Goal: Task Accomplishment & Management: Use online tool/utility

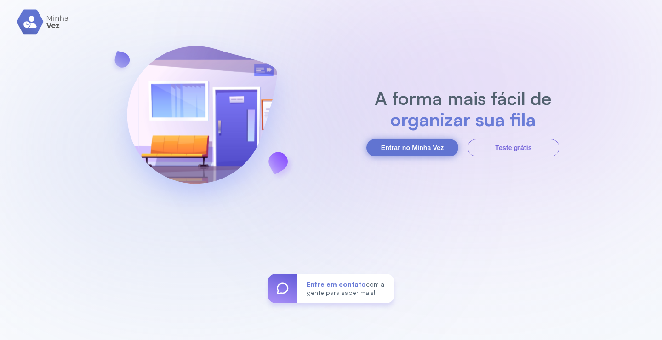
click at [432, 150] on button "Entrar no Minha Vez" at bounding box center [413, 147] width 92 height 17
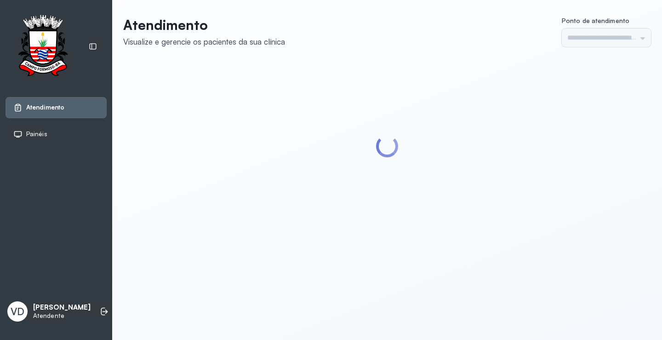
type input "*********"
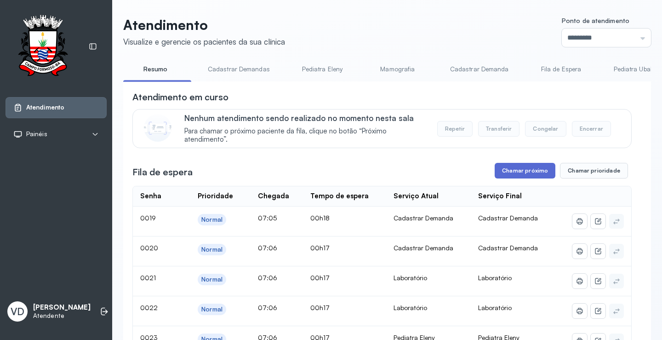
click at [505, 177] on button "Chamar próximo" at bounding box center [525, 171] width 61 height 16
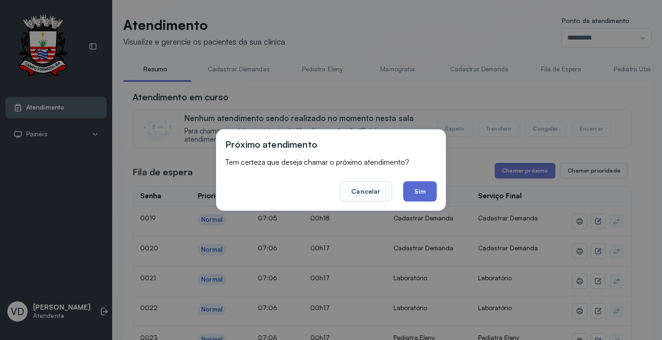
click at [423, 196] on button "Sim" at bounding box center [420, 191] width 34 height 20
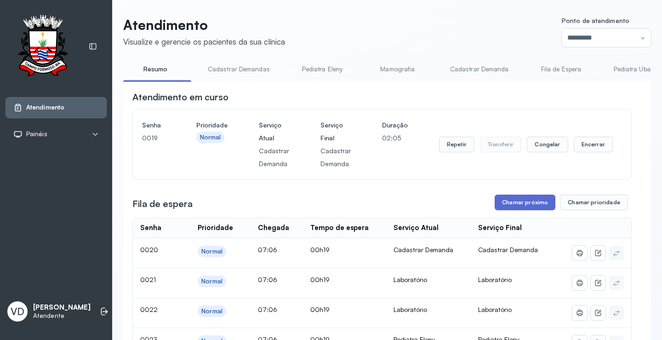
click at [503, 203] on button "Chamar próximo" at bounding box center [525, 203] width 61 height 16
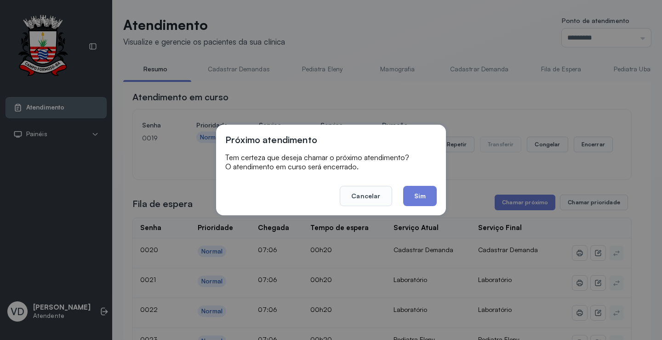
click at [428, 207] on div "Próximo atendimento Tem certeza que deseja chamar o próximo atendimento? O aten…" at bounding box center [331, 170] width 230 height 91
click at [428, 203] on button "Sim" at bounding box center [420, 196] width 34 height 20
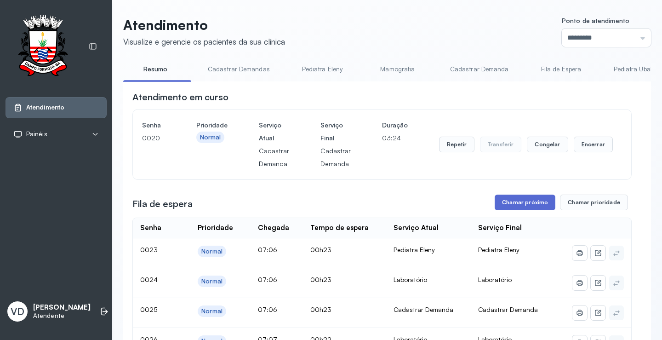
click at [512, 209] on button "Chamar próximo" at bounding box center [525, 203] width 61 height 16
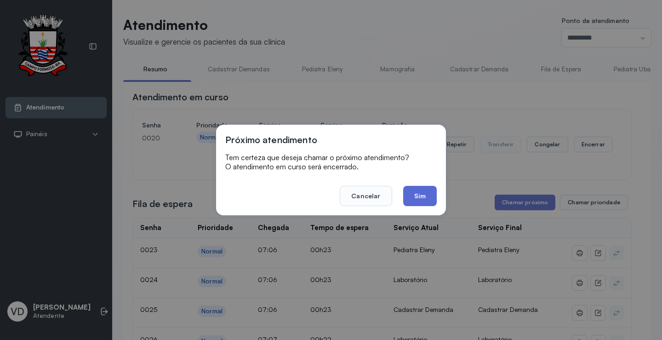
click at [420, 199] on button "Sim" at bounding box center [420, 196] width 34 height 20
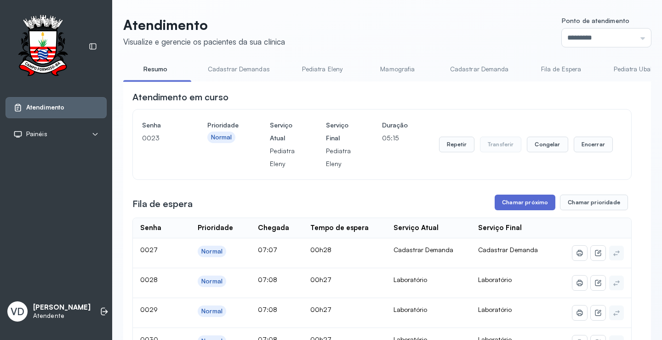
click at [506, 204] on button "Chamar próximo" at bounding box center [525, 203] width 61 height 16
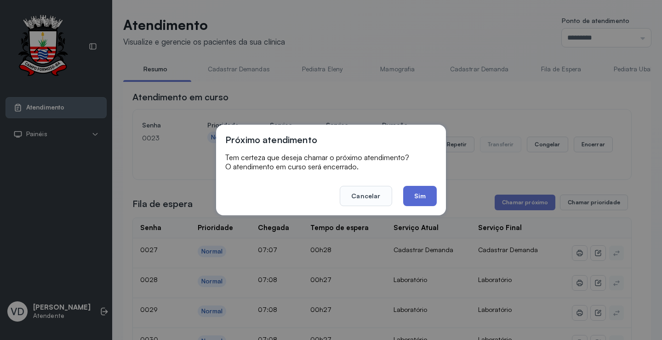
click at [423, 198] on button "Sim" at bounding box center [420, 196] width 34 height 20
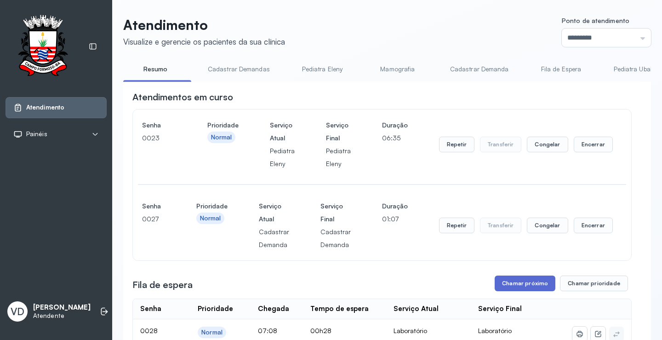
click at [515, 290] on button "Chamar próximo" at bounding box center [525, 284] width 61 height 16
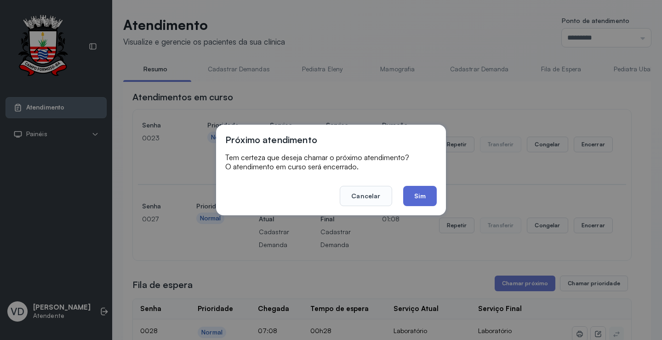
click at [427, 193] on button "Sim" at bounding box center [420, 196] width 34 height 20
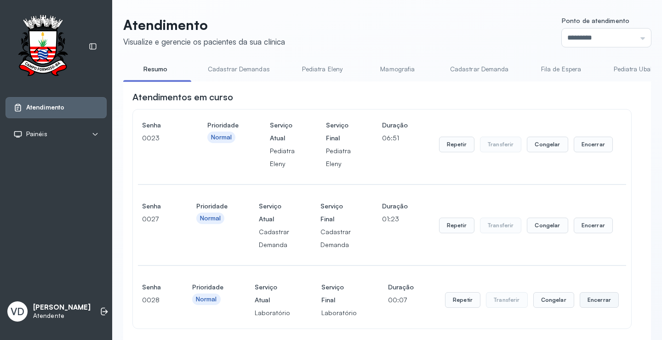
click at [580, 302] on button "Encerrar" at bounding box center [599, 300] width 39 height 16
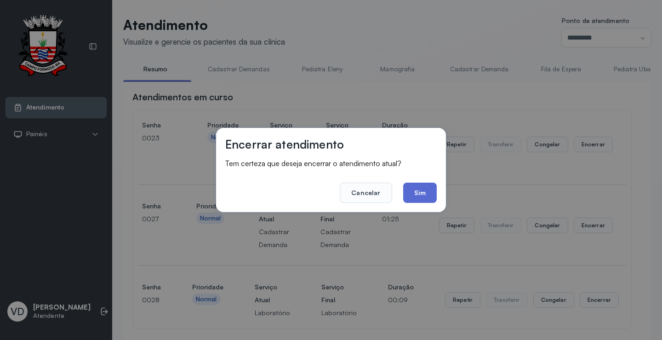
click at [434, 200] on button "Sim" at bounding box center [420, 193] width 34 height 20
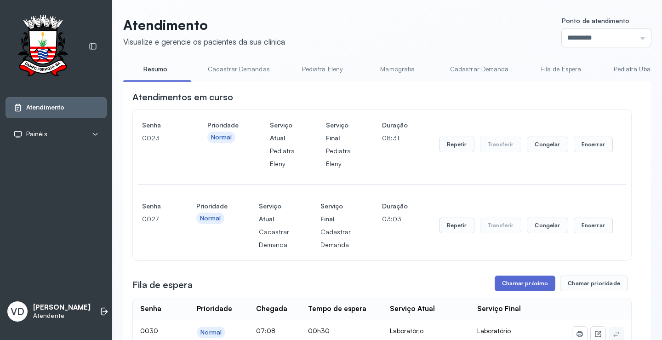
click at [503, 291] on button "Chamar próximo" at bounding box center [525, 284] width 61 height 16
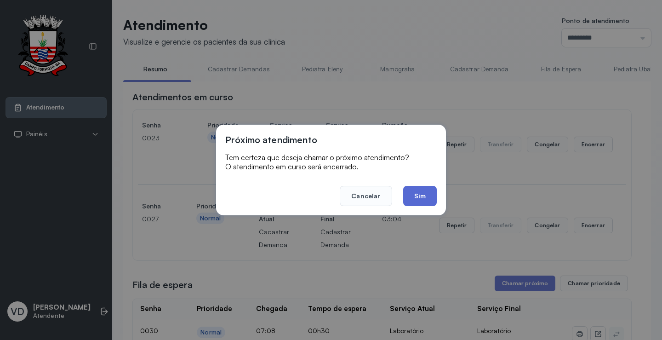
click at [424, 198] on button "Sim" at bounding box center [420, 196] width 34 height 20
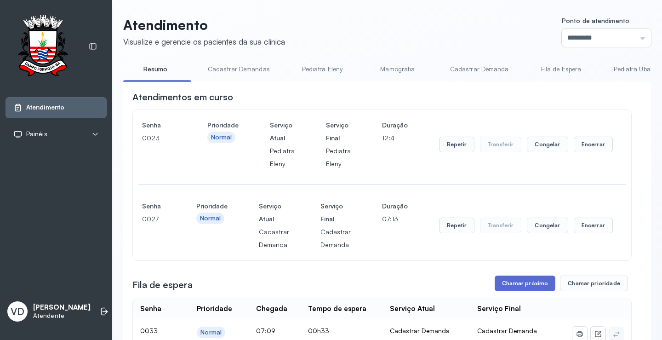
click at [532, 282] on button "Chamar próximo" at bounding box center [525, 284] width 61 height 16
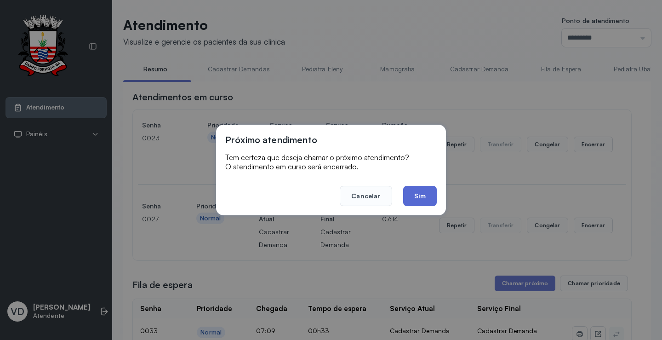
click at [426, 197] on button "Sim" at bounding box center [420, 196] width 34 height 20
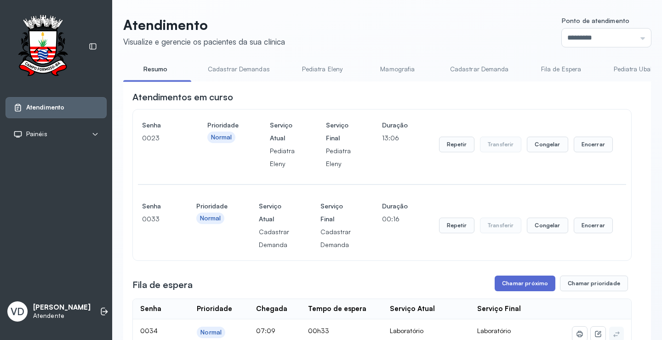
click at [515, 283] on button "Chamar próximo" at bounding box center [525, 284] width 61 height 16
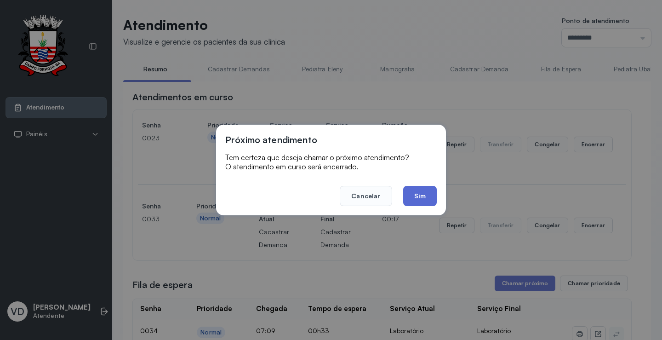
click at [424, 200] on button "Sim" at bounding box center [420, 196] width 34 height 20
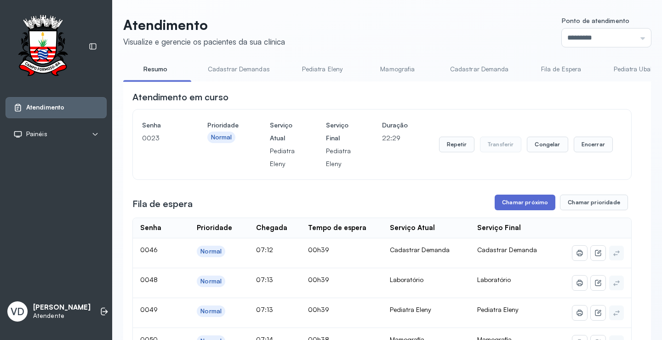
click at [530, 205] on button "Chamar próximo" at bounding box center [525, 203] width 61 height 16
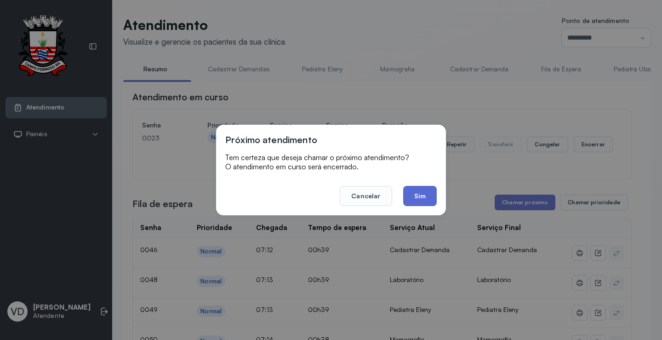
click at [419, 198] on button "Sim" at bounding box center [420, 196] width 34 height 20
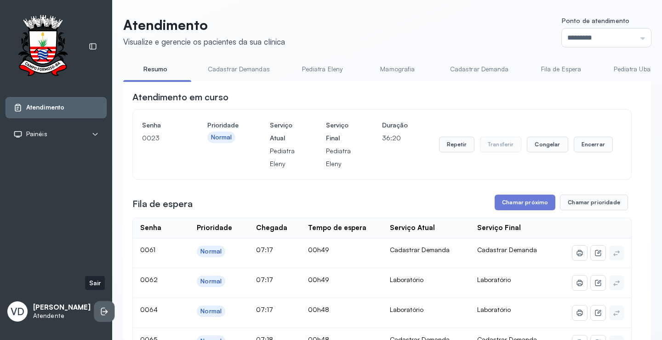
click at [101, 308] on icon at bounding box center [103, 312] width 4 height 8
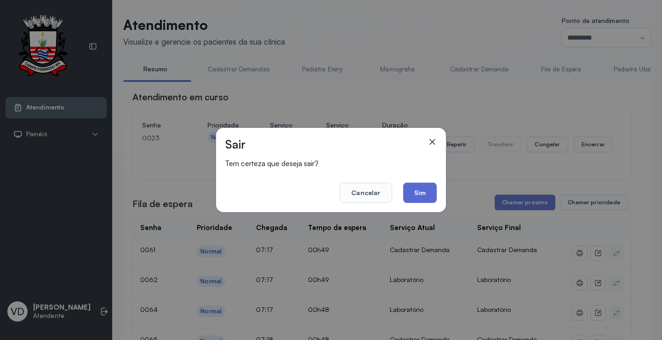
click at [417, 193] on button "Sim" at bounding box center [420, 193] width 34 height 20
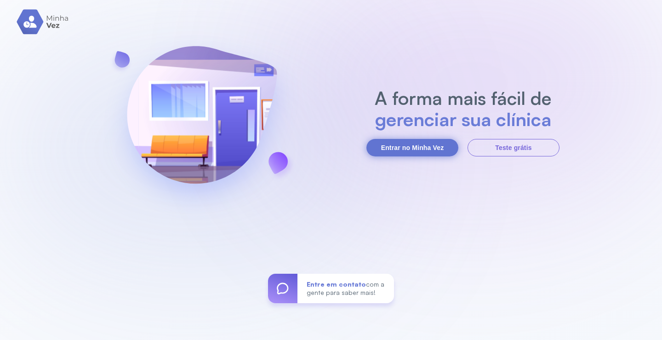
click at [424, 148] on button "Entrar no Minha Vez" at bounding box center [413, 147] width 92 height 17
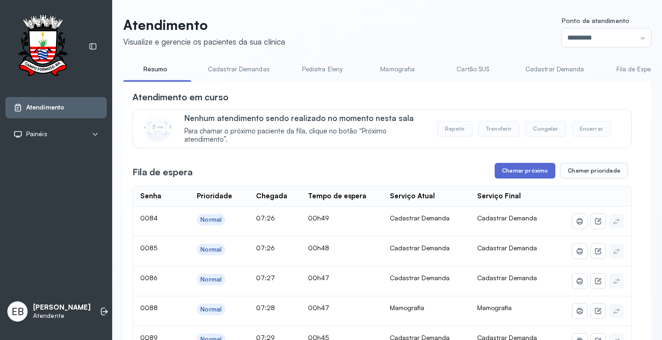
click at [525, 169] on button "Chamar próximo" at bounding box center [525, 171] width 61 height 16
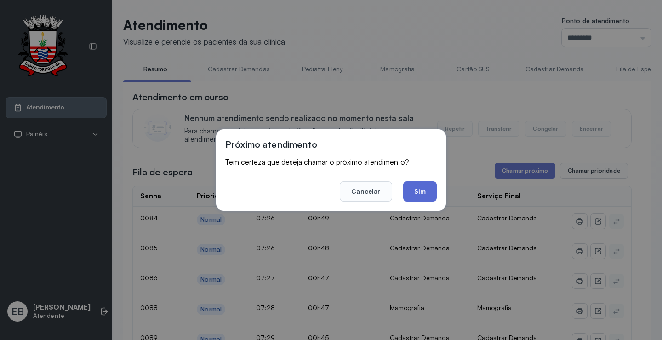
click at [417, 196] on button "Sim" at bounding box center [420, 191] width 34 height 20
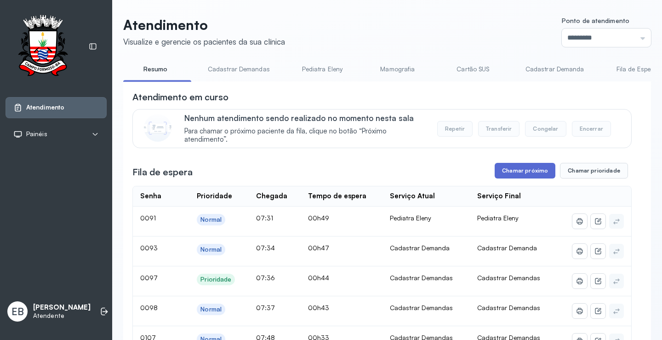
click at [514, 170] on button "Chamar próximo" at bounding box center [525, 171] width 61 height 16
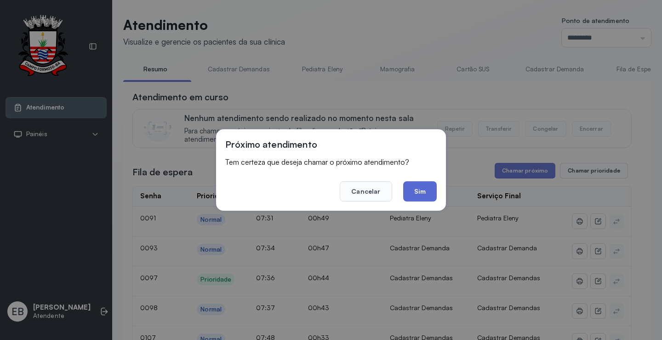
click at [426, 185] on button "Sim" at bounding box center [420, 191] width 34 height 20
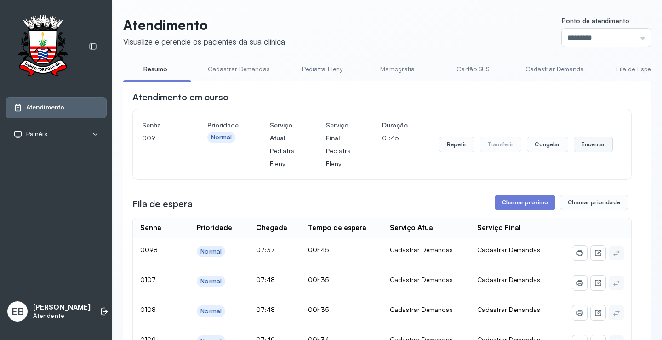
click at [581, 150] on button "Encerrar" at bounding box center [593, 145] width 39 height 16
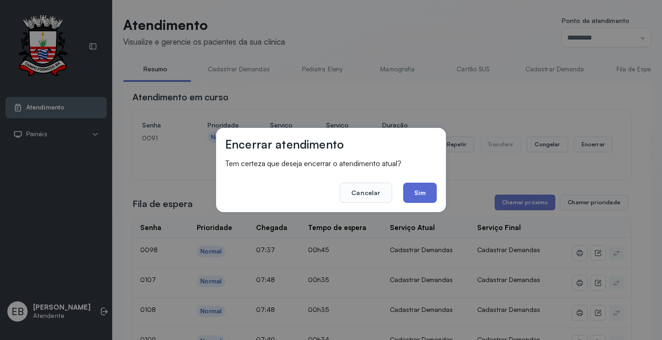
click at [420, 194] on button "Sim" at bounding box center [420, 193] width 34 height 20
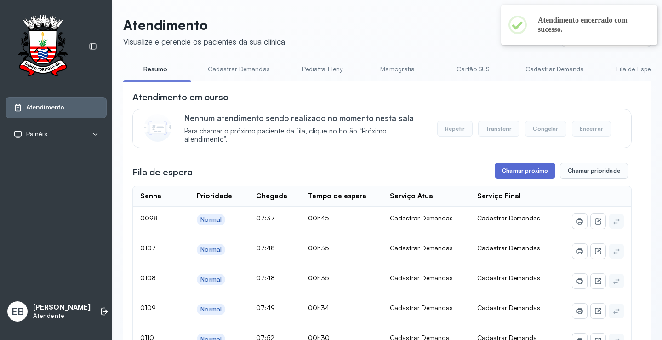
click at [519, 173] on button "Chamar próximo" at bounding box center [525, 171] width 61 height 16
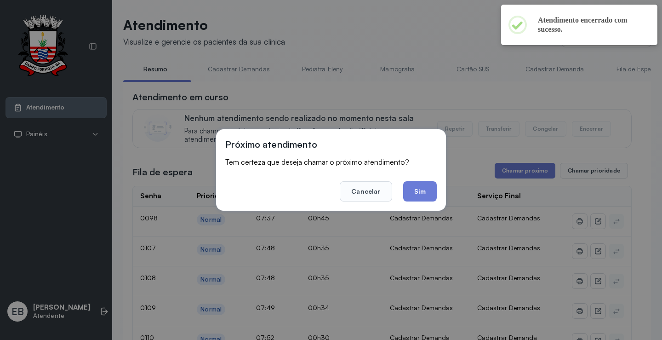
click at [417, 190] on button "Sim" at bounding box center [420, 191] width 34 height 20
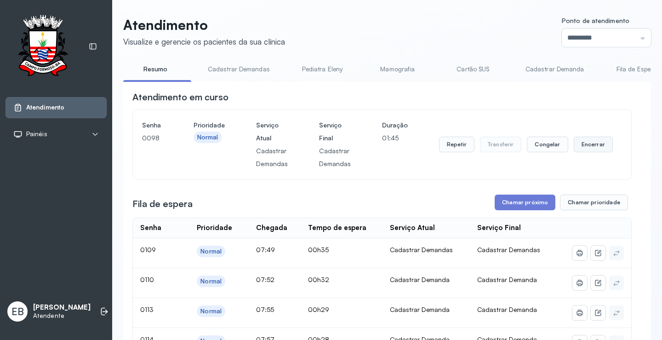
click at [597, 144] on button "Encerrar" at bounding box center [593, 145] width 39 height 16
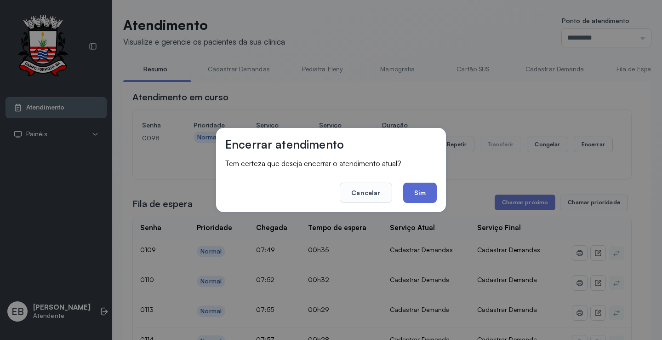
click at [431, 197] on button "Sim" at bounding box center [420, 193] width 34 height 20
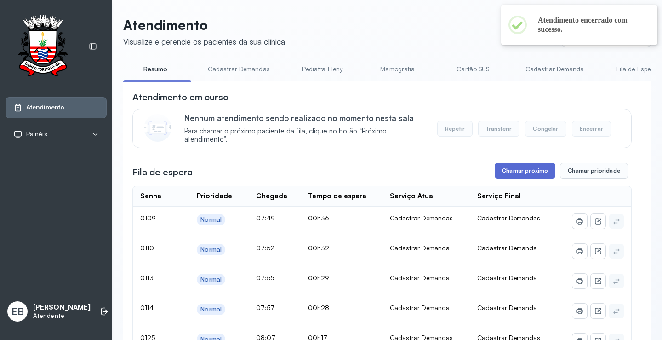
click at [510, 170] on button "Chamar próximo" at bounding box center [525, 171] width 61 height 16
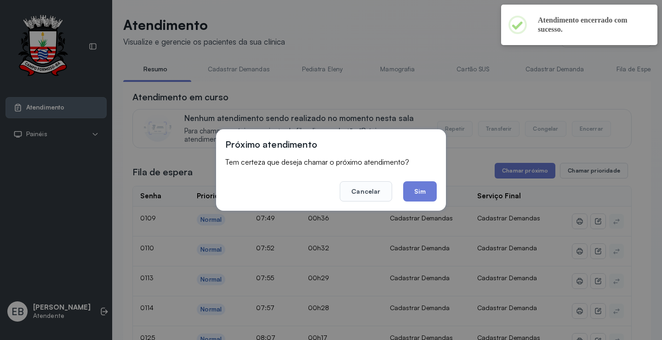
click at [418, 195] on button "Sim" at bounding box center [420, 191] width 34 height 20
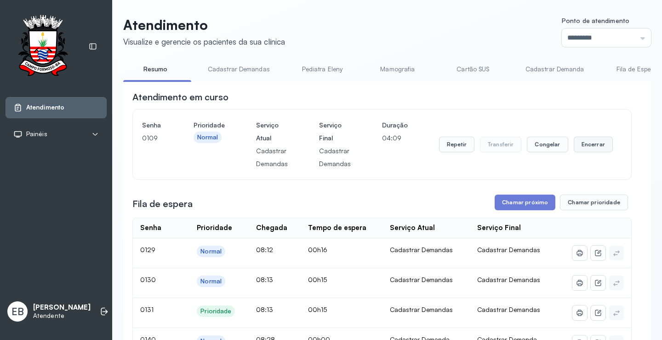
click at [581, 148] on button "Encerrar" at bounding box center [593, 145] width 39 height 16
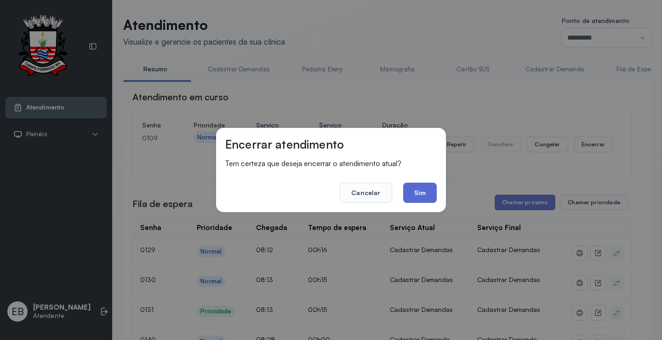
click at [432, 191] on button "Sim" at bounding box center [420, 193] width 34 height 20
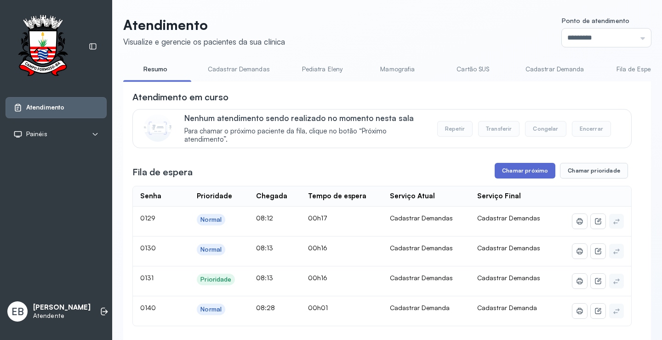
click at [519, 168] on button "Chamar próximo" at bounding box center [525, 171] width 61 height 16
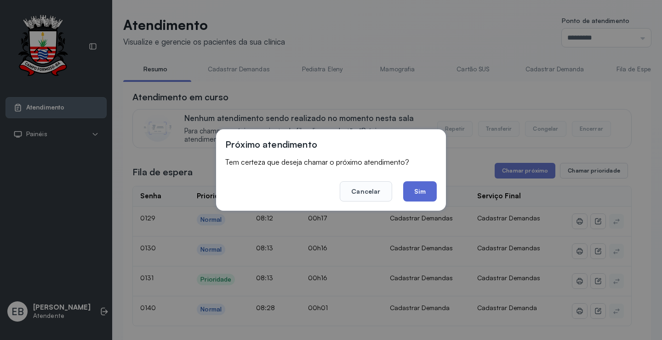
click at [424, 188] on button "Sim" at bounding box center [420, 191] width 34 height 20
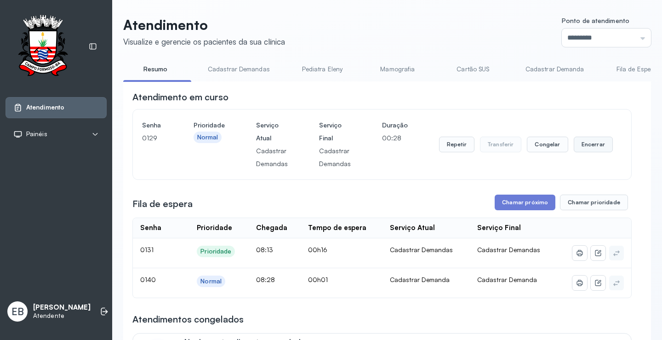
click at [582, 149] on button "Encerrar" at bounding box center [593, 145] width 39 height 16
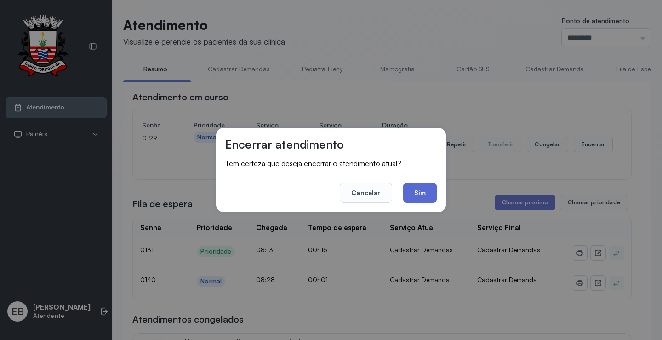
click at [419, 191] on button "Sim" at bounding box center [420, 193] width 34 height 20
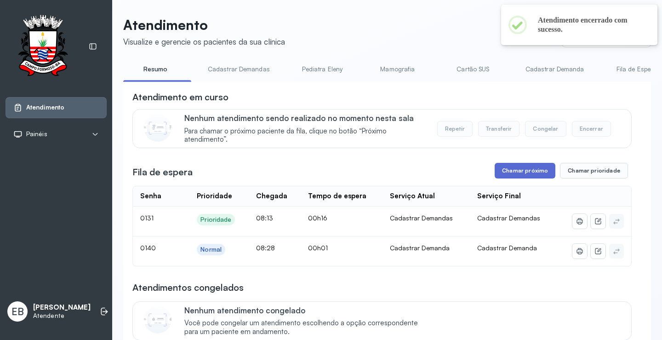
click at [513, 173] on button "Chamar próximo" at bounding box center [525, 171] width 61 height 16
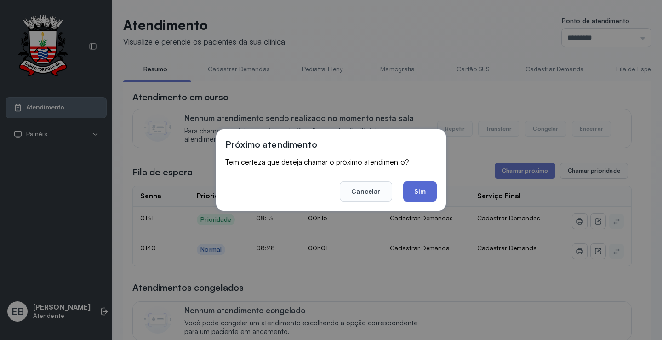
click at [417, 186] on button "Sim" at bounding box center [420, 191] width 34 height 20
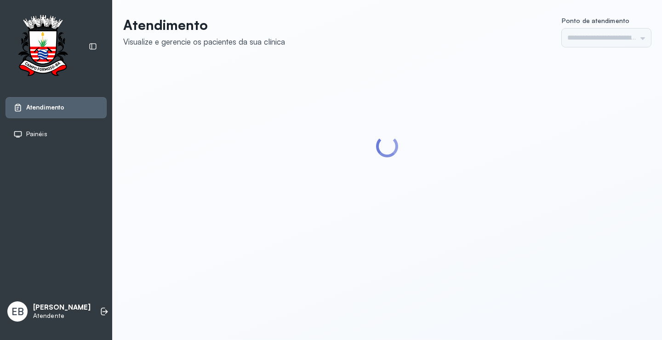
type input "*********"
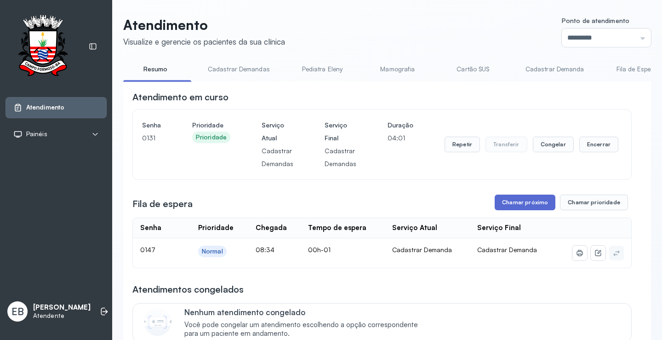
click at [523, 202] on button "Chamar próximo" at bounding box center [525, 203] width 61 height 16
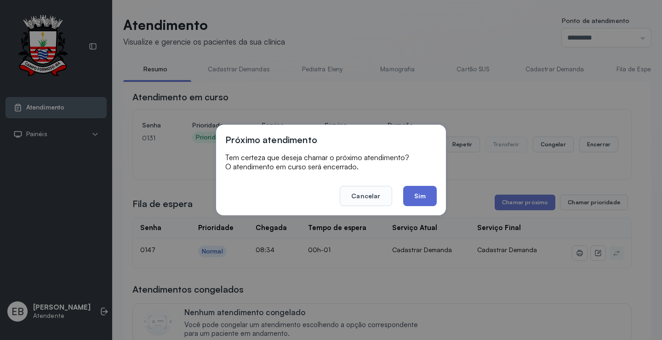
click at [419, 197] on button "Sim" at bounding box center [420, 196] width 34 height 20
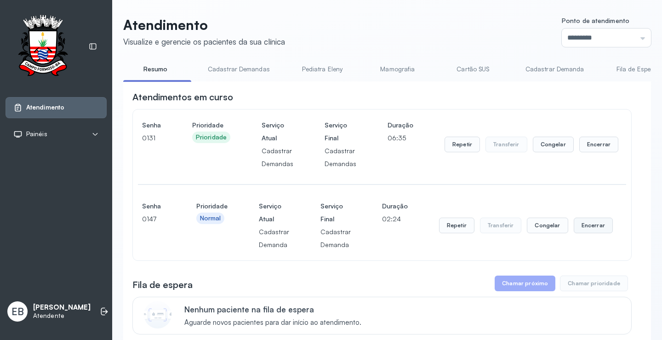
click at [595, 223] on button "Encerrar" at bounding box center [593, 226] width 39 height 16
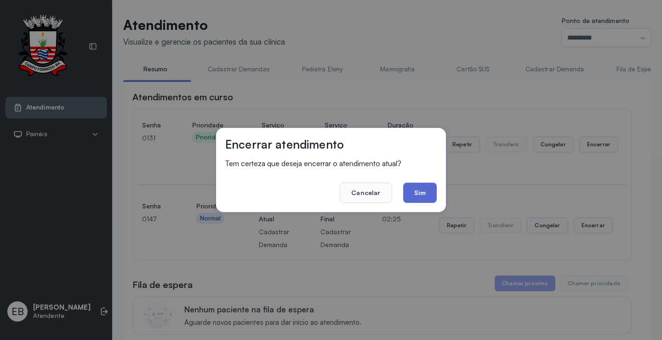
click at [415, 189] on button "Sim" at bounding box center [420, 193] width 34 height 20
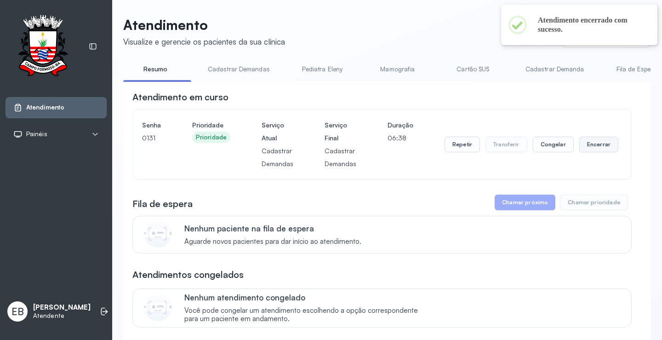
click at [588, 146] on button "Encerrar" at bounding box center [599, 145] width 39 height 16
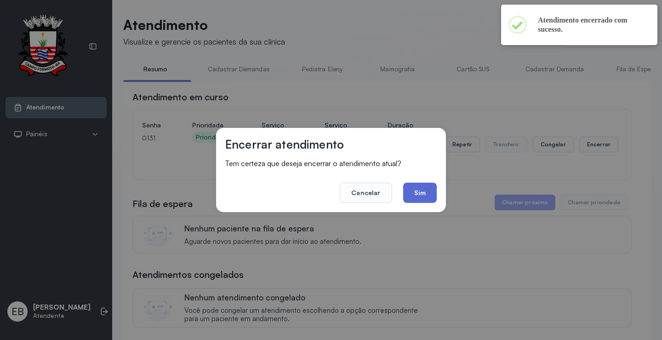
click at [427, 188] on button "Sim" at bounding box center [420, 193] width 34 height 20
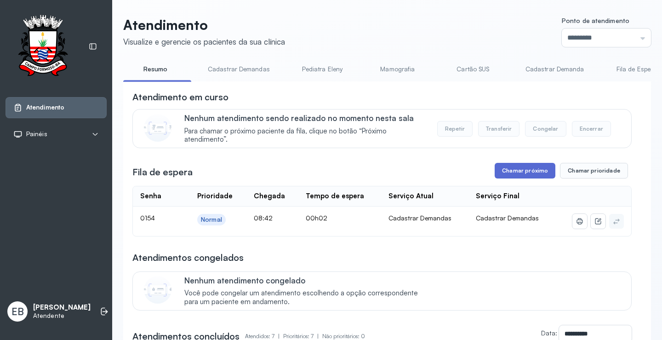
click at [536, 171] on button "Chamar próximo" at bounding box center [525, 171] width 61 height 16
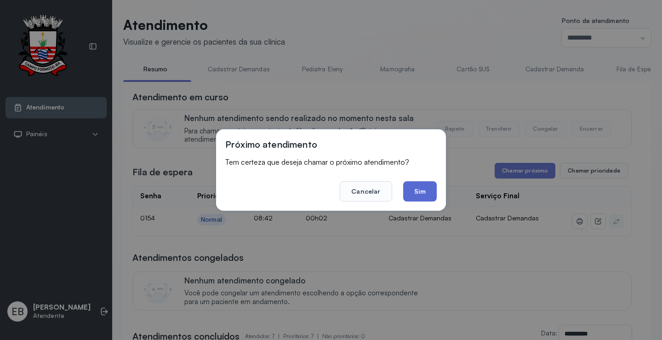
click at [411, 189] on button "Sim" at bounding box center [420, 191] width 34 height 20
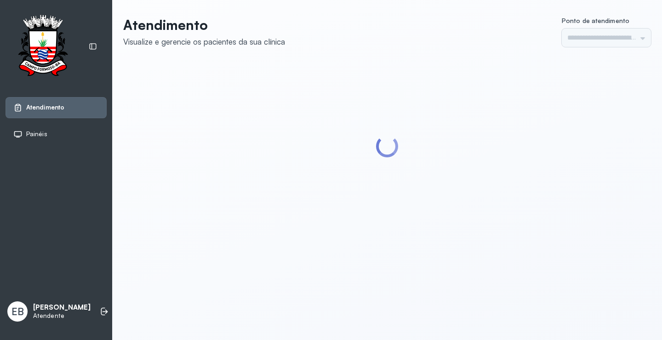
type input "*********"
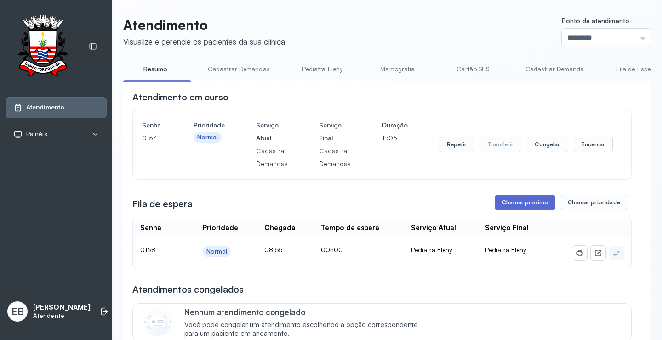
click at [532, 205] on button "Chamar próximo" at bounding box center [525, 203] width 61 height 16
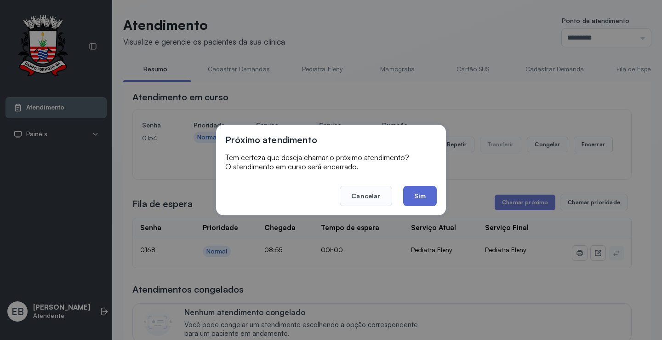
click at [436, 196] on button "Sim" at bounding box center [420, 196] width 34 height 20
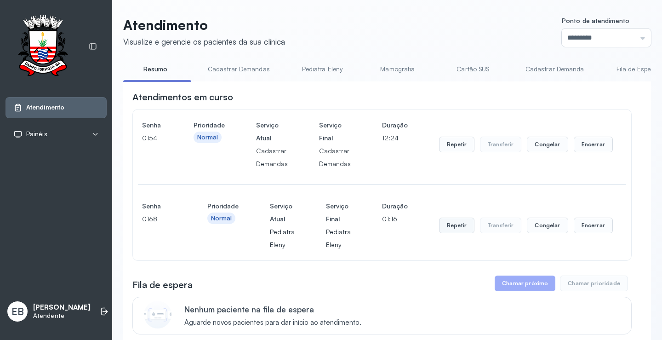
click at [447, 228] on button "Repetir" at bounding box center [456, 226] width 35 height 16
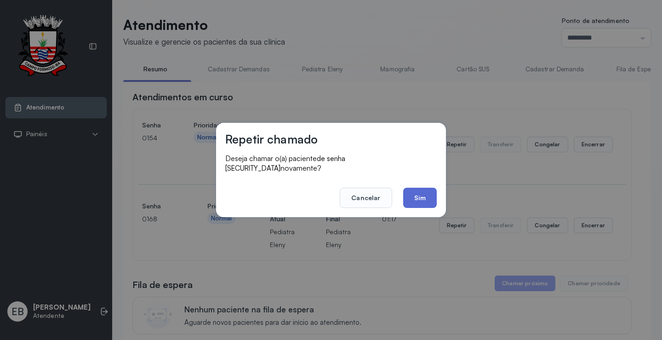
click at [418, 188] on button "Sim" at bounding box center [420, 198] width 34 height 20
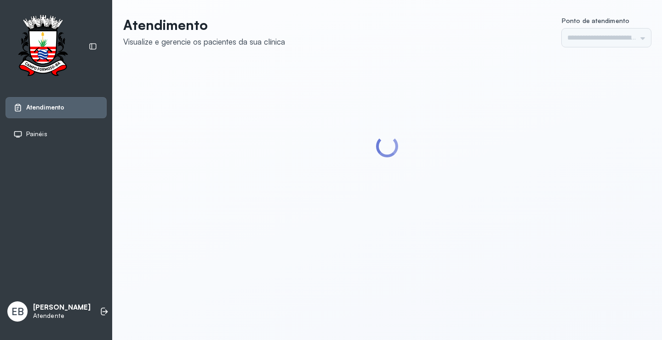
type input "*********"
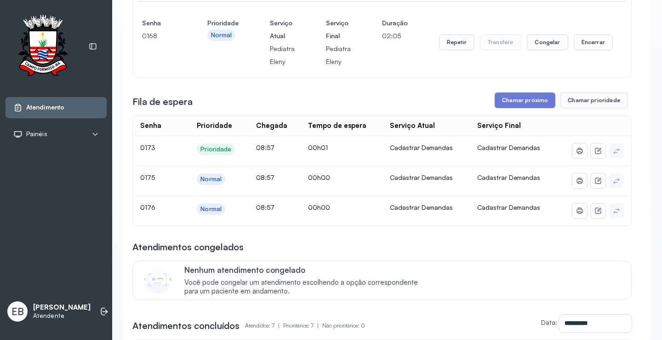
scroll to position [184, 0]
click at [529, 98] on button "Chamar próximo" at bounding box center [525, 100] width 61 height 16
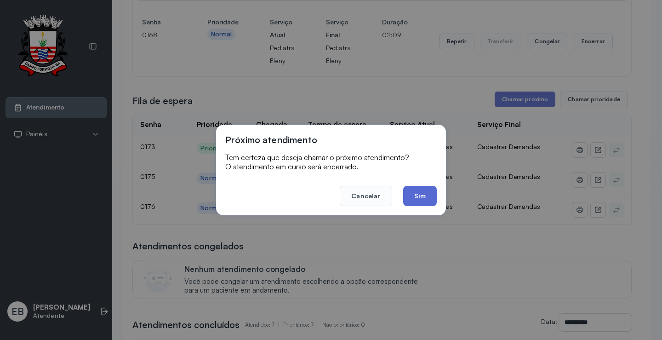
click at [413, 191] on button "Sim" at bounding box center [420, 196] width 34 height 20
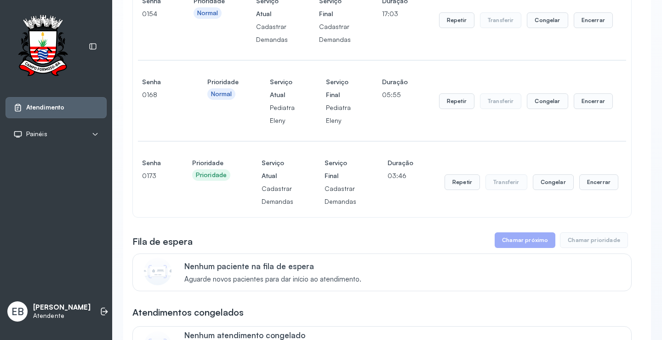
scroll to position [122, 0]
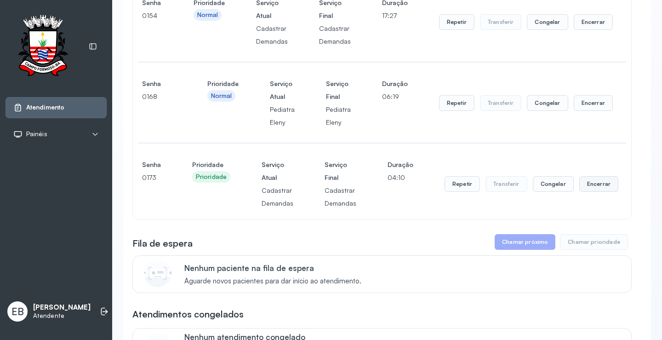
click at [580, 186] on button "Encerrar" at bounding box center [599, 184] width 39 height 16
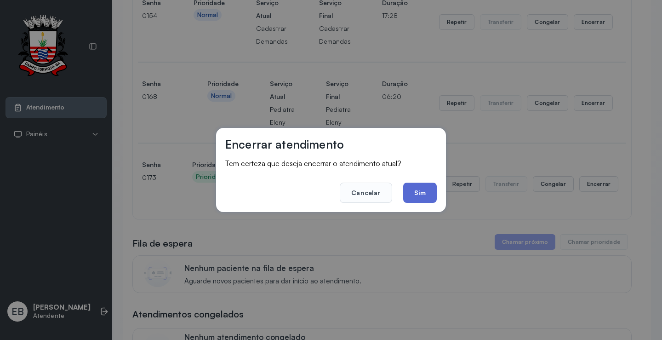
click at [430, 191] on button "Sim" at bounding box center [420, 193] width 34 height 20
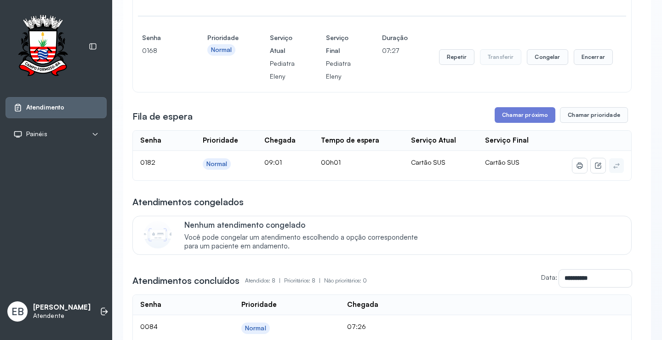
scroll to position [30, 0]
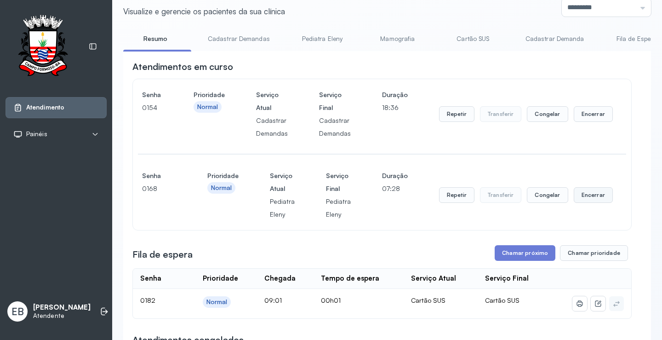
click at [582, 201] on button "Encerrar" at bounding box center [593, 195] width 39 height 16
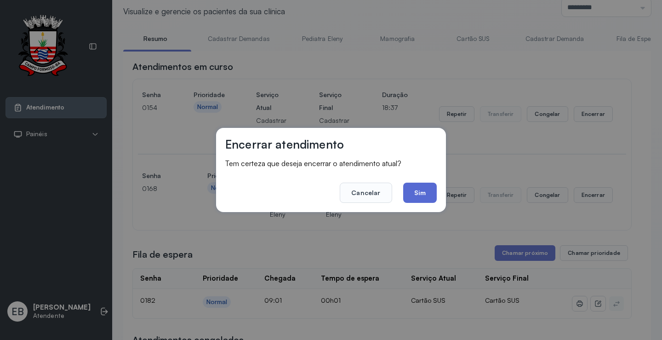
click at [431, 191] on button "Sim" at bounding box center [420, 193] width 34 height 20
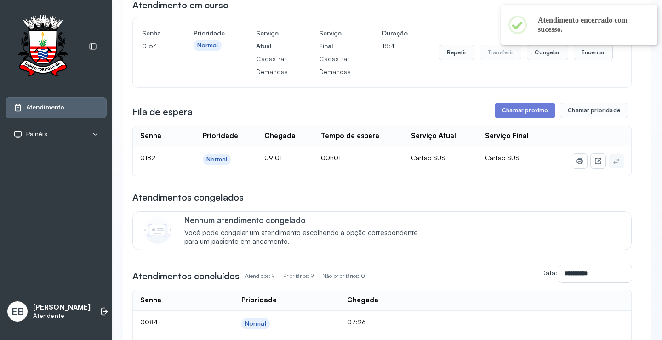
scroll to position [0, 0]
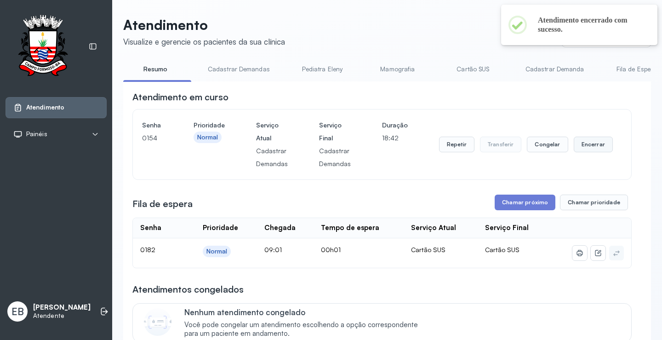
click at [594, 150] on button "Encerrar" at bounding box center [593, 145] width 39 height 16
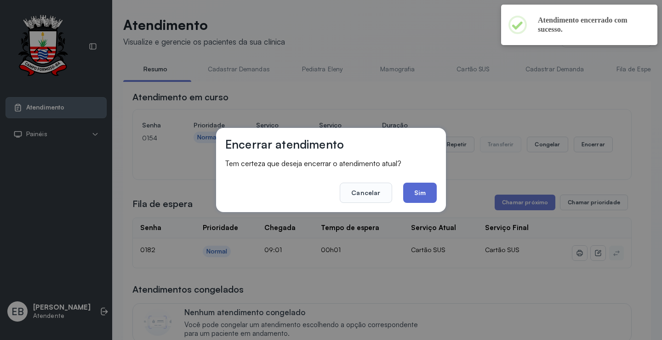
click at [424, 186] on button "Sim" at bounding box center [420, 193] width 34 height 20
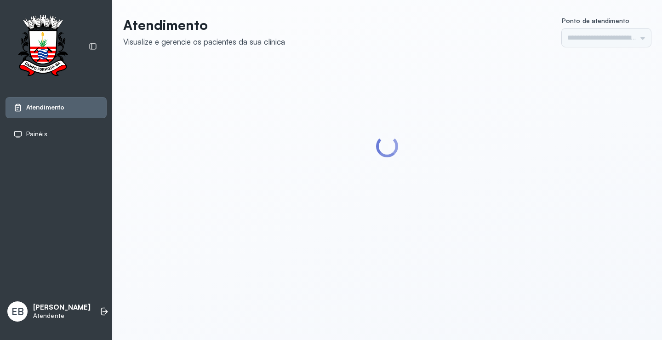
type input "*********"
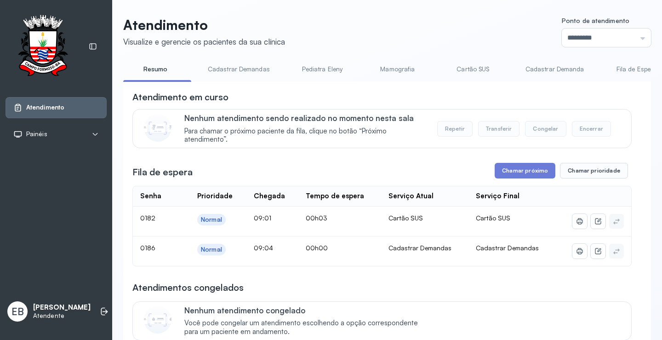
click at [531, 71] on link "Cadastrar Demanda" at bounding box center [555, 69] width 77 height 15
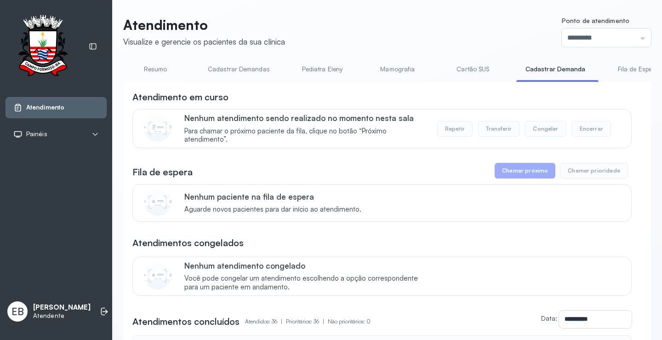
click at [250, 66] on link "Cadastrar Demandas" at bounding box center [239, 69] width 81 height 15
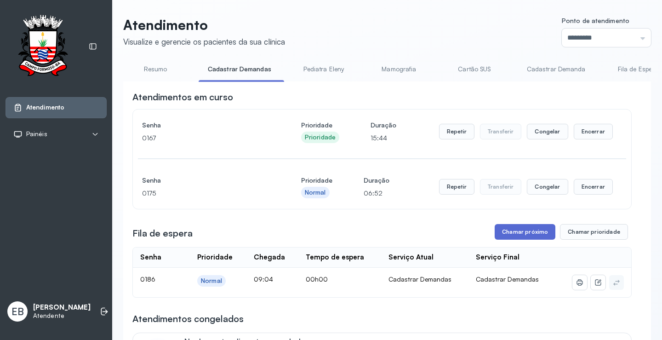
click at [533, 230] on button "Chamar próximo" at bounding box center [525, 232] width 61 height 16
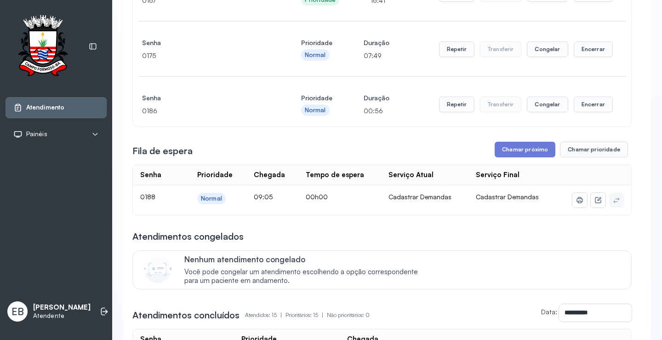
scroll to position [138, 0]
click at [518, 153] on button "Chamar próximo" at bounding box center [525, 149] width 61 height 16
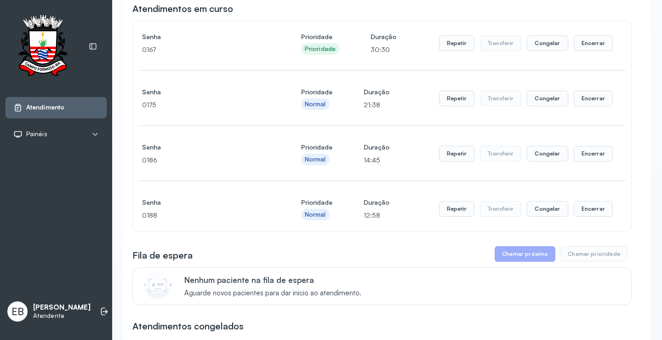
scroll to position [92, 0]
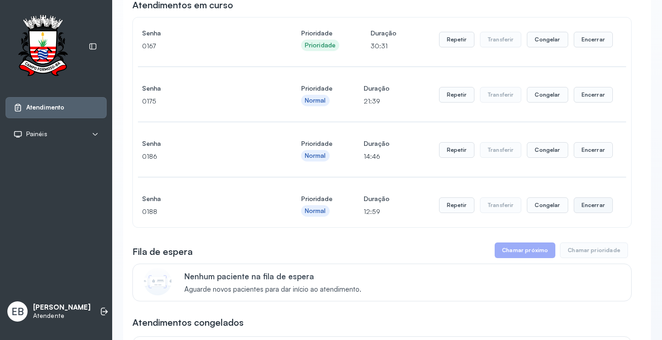
click at [580, 208] on button "Encerrar" at bounding box center [593, 205] width 39 height 16
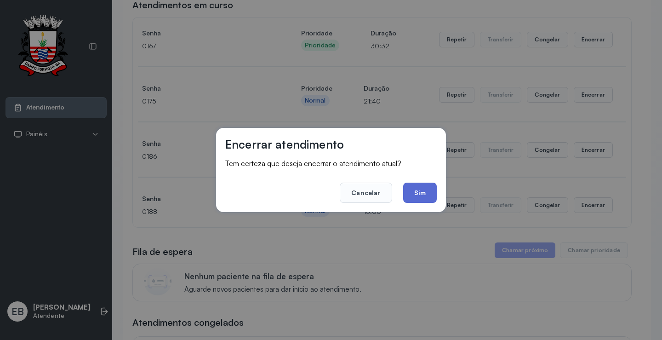
click at [422, 196] on button "Sim" at bounding box center [420, 193] width 34 height 20
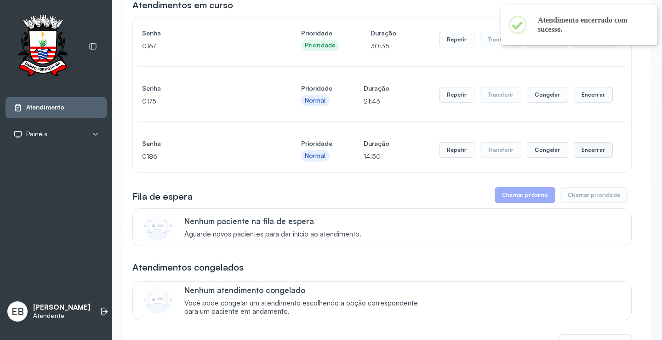
click at [584, 153] on button "Encerrar" at bounding box center [593, 150] width 39 height 16
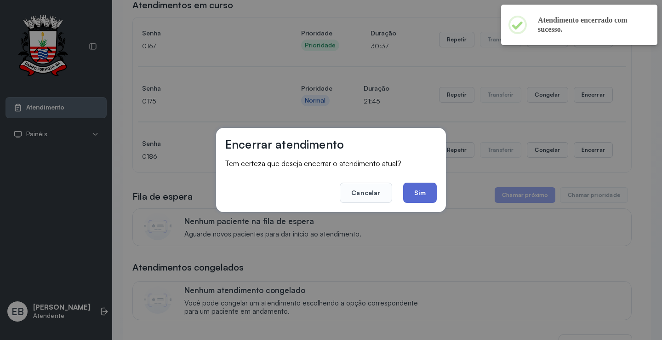
click at [423, 192] on button "Sim" at bounding box center [420, 193] width 34 height 20
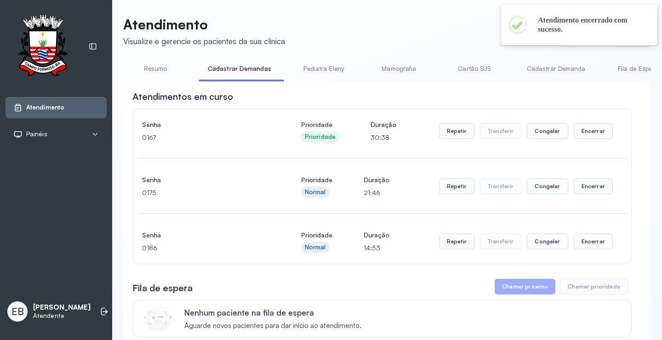
scroll to position [0, 0]
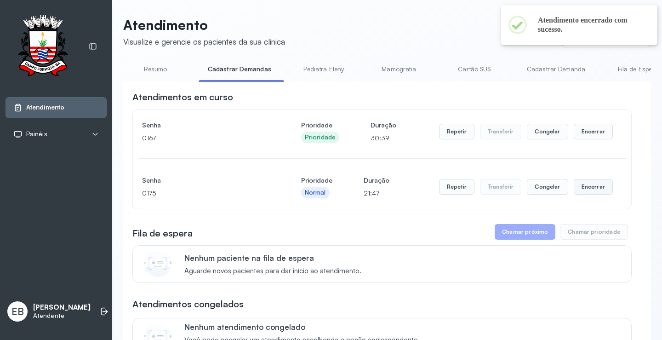
click at [585, 186] on button "Encerrar" at bounding box center [593, 187] width 39 height 16
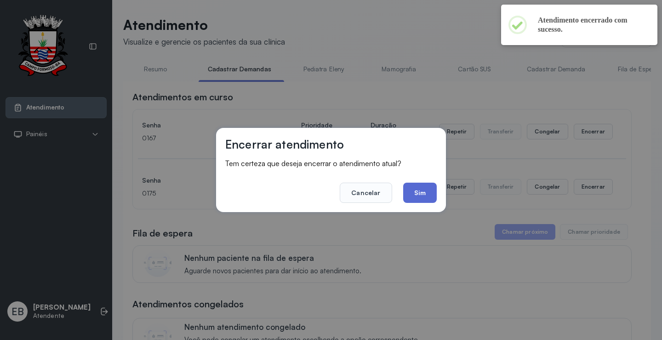
click at [424, 190] on button "Sim" at bounding box center [420, 193] width 34 height 20
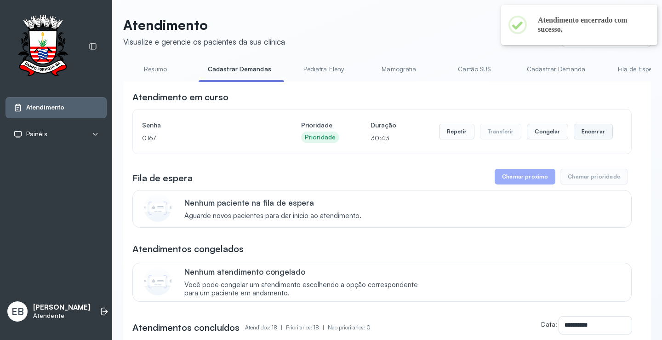
click at [583, 132] on button "Encerrar" at bounding box center [593, 132] width 39 height 16
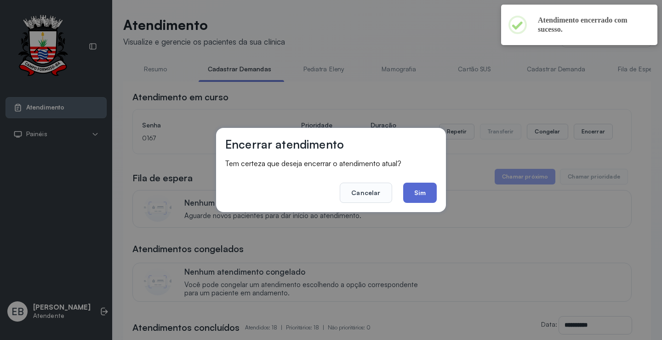
click at [423, 186] on button "Sim" at bounding box center [420, 193] width 34 height 20
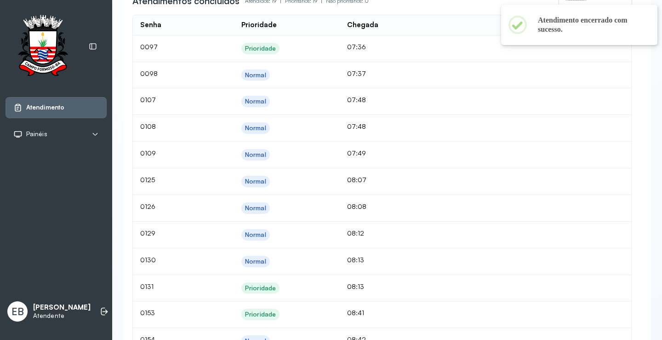
scroll to position [184, 0]
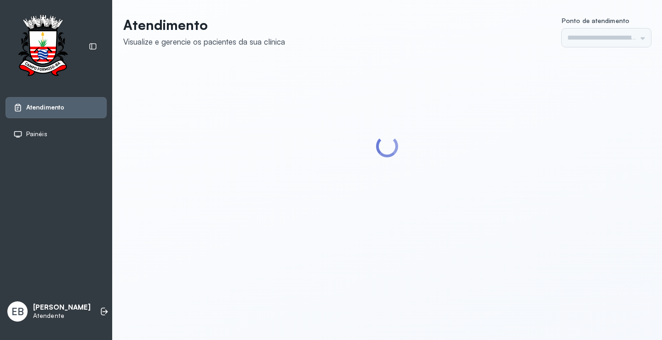
type input "*********"
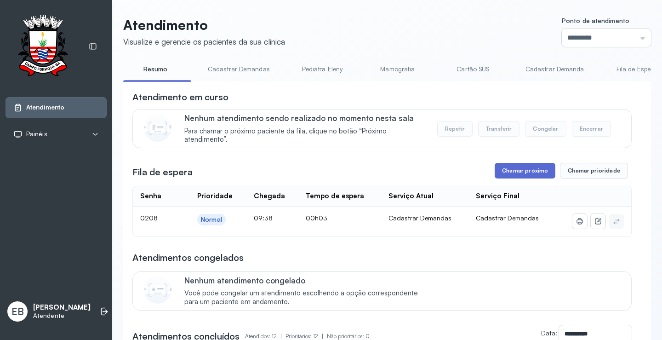
click at [531, 172] on button "Chamar próximo" at bounding box center [525, 171] width 61 height 16
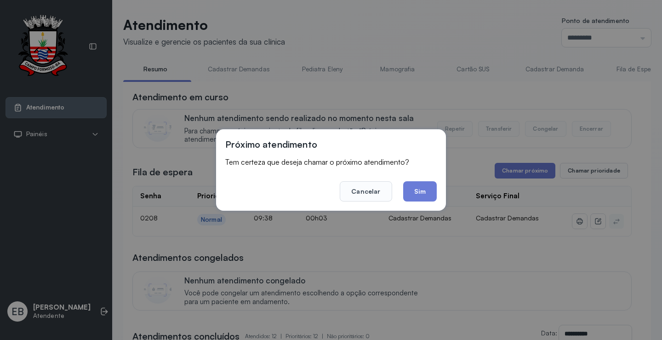
drag, startPoint x: 416, startPoint y: 188, endPoint x: 426, endPoint y: 174, distance: 17.5
click at [417, 188] on button "Sim" at bounding box center [420, 191] width 34 height 20
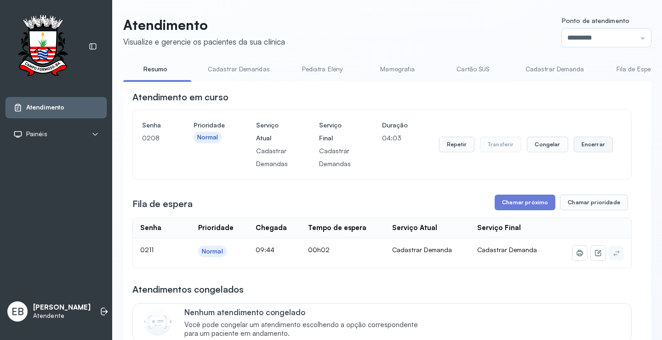
click at [584, 147] on button "Encerrar" at bounding box center [593, 145] width 39 height 16
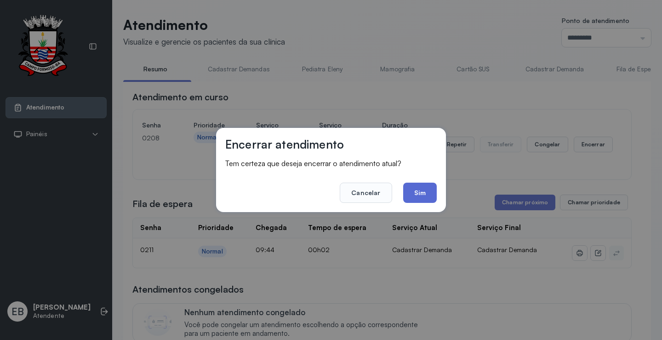
click at [421, 192] on button "Sim" at bounding box center [420, 193] width 34 height 20
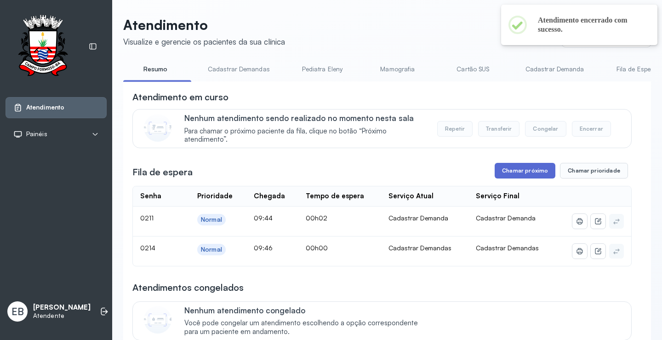
click at [516, 173] on button "Chamar próximo" at bounding box center [525, 171] width 61 height 16
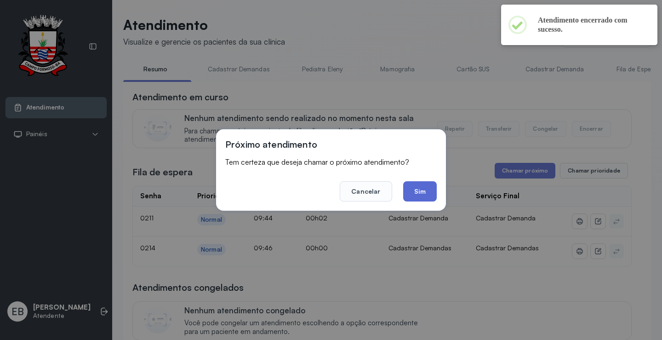
click at [431, 189] on button "Sim" at bounding box center [420, 191] width 34 height 20
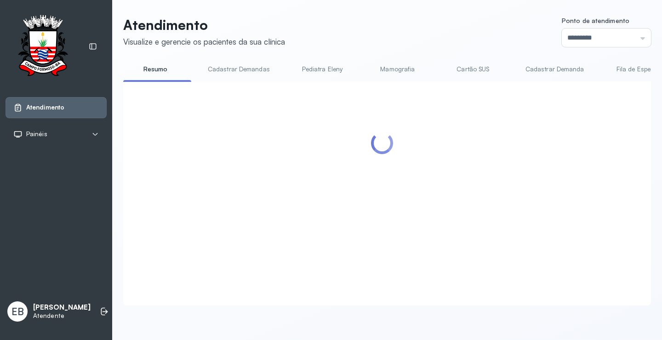
scroll to position [230, 0]
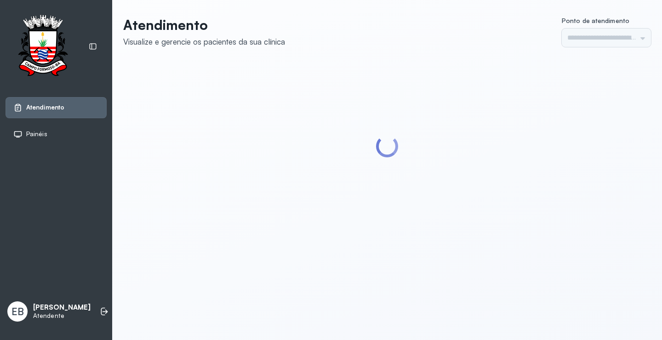
type input "*********"
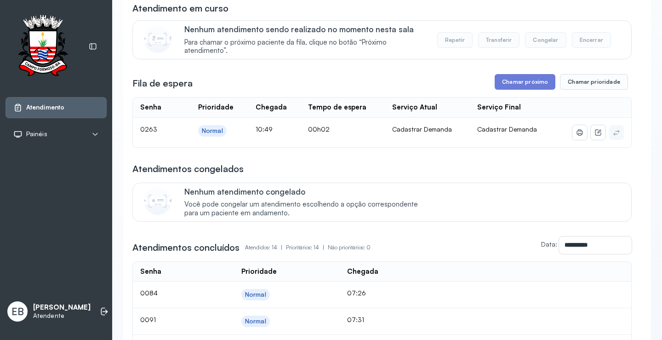
scroll to position [92, 0]
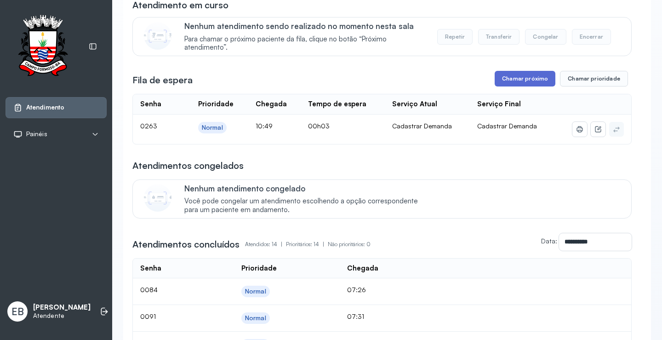
click at [518, 77] on button "Chamar próximo" at bounding box center [525, 79] width 61 height 16
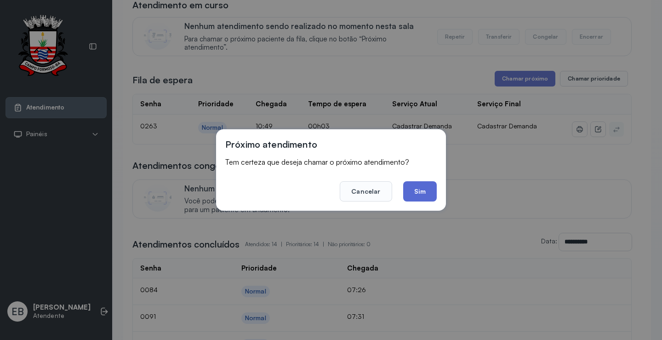
click at [422, 189] on button "Sim" at bounding box center [420, 191] width 34 height 20
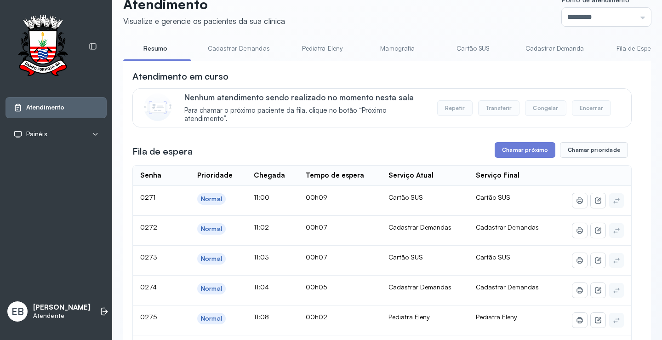
scroll to position [0, 0]
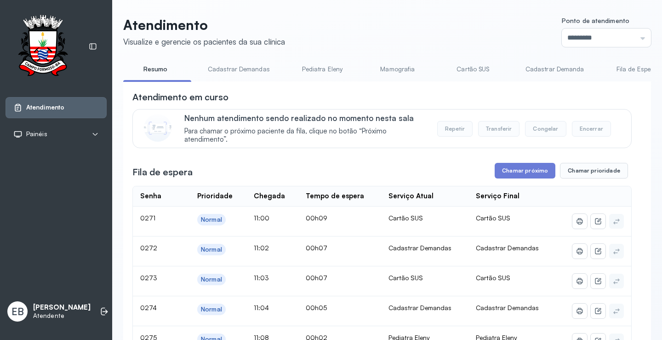
click at [240, 69] on link "Cadastrar Demandas" at bounding box center [239, 69] width 81 height 15
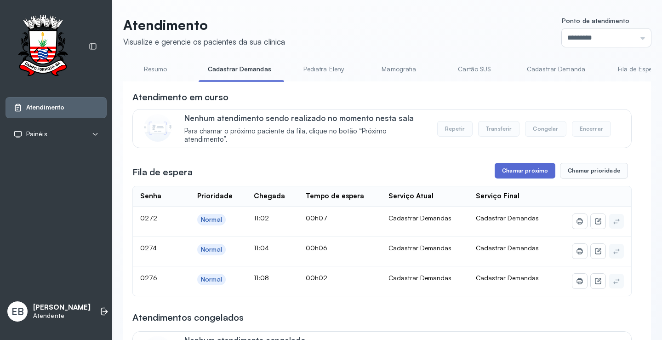
click at [512, 176] on button "Chamar próximo" at bounding box center [525, 171] width 61 height 16
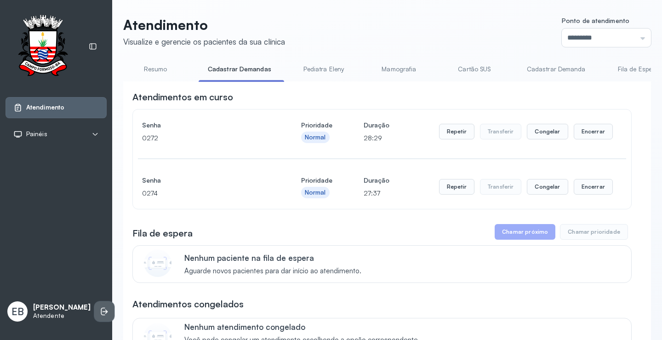
click at [100, 311] on icon at bounding box center [104, 311] width 9 height 9
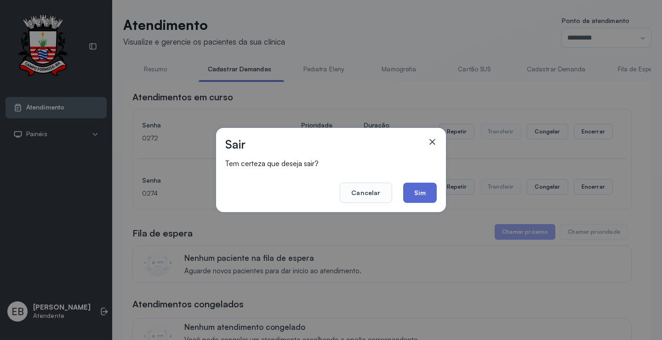
click at [422, 187] on button "Sim" at bounding box center [420, 193] width 34 height 20
